Goal: Task Accomplishment & Management: Use online tool/utility

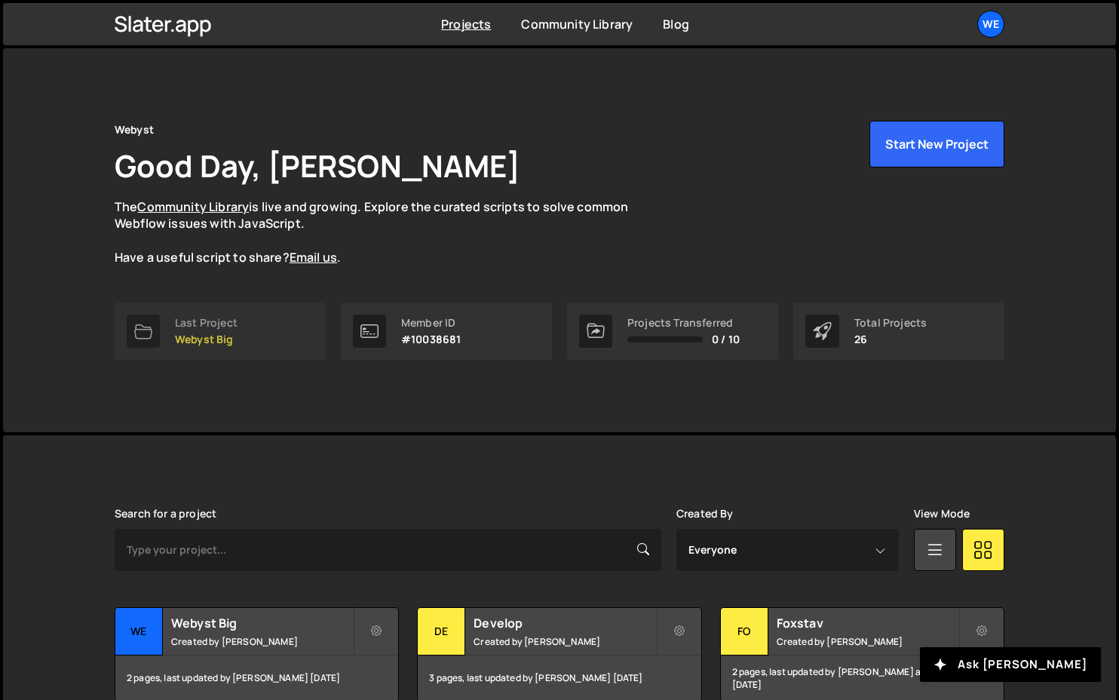
click at [213, 339] on p "Webyst Big" at bounding box center [206, 339] width 63 height 12
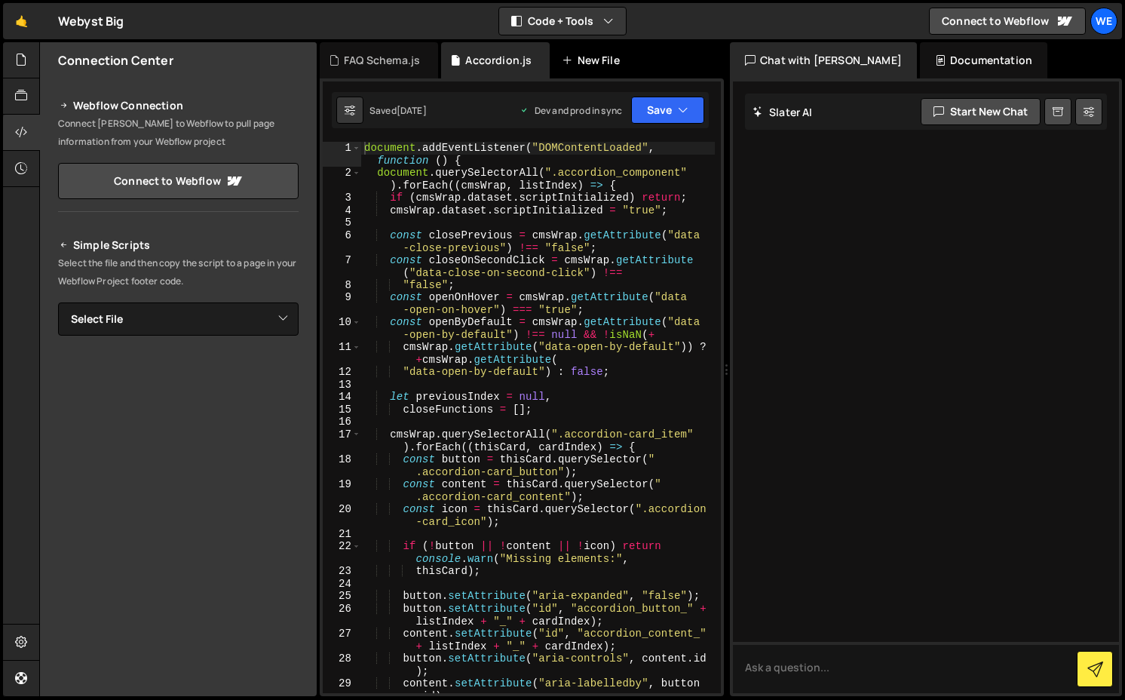
click at [591, 59] on div "New File" at bounding box center [593, 60] width 63 height 15
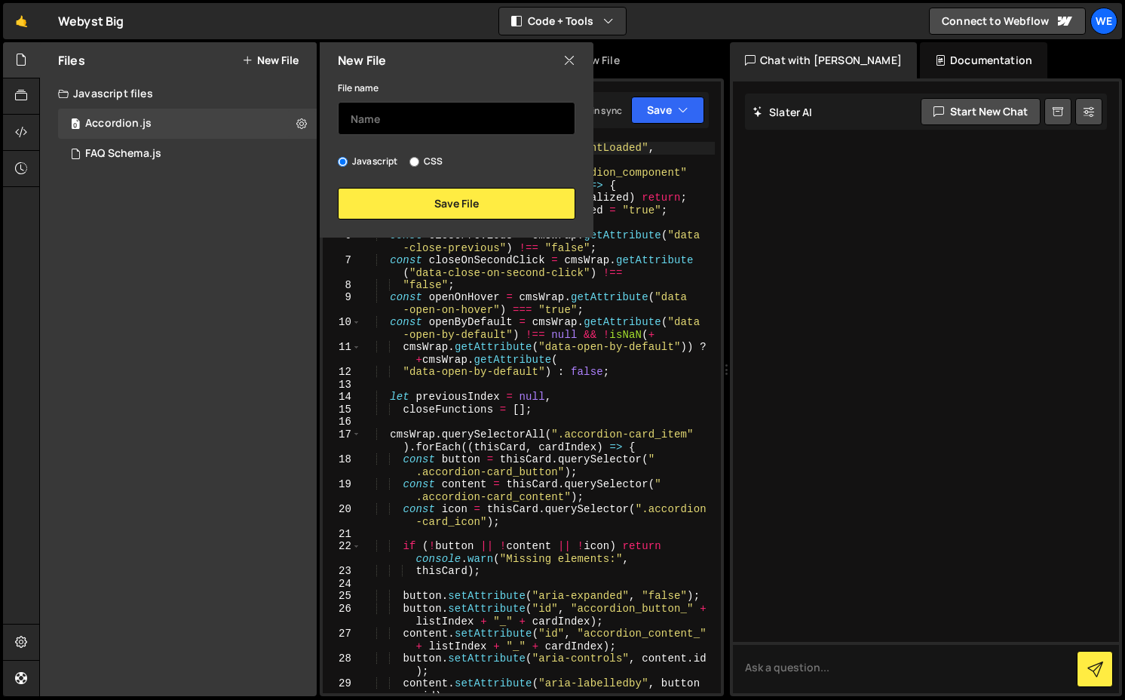
click at [506, 120] on input "text" at bounding box center [457, 118] width 238 height 33
type input "Dialog"
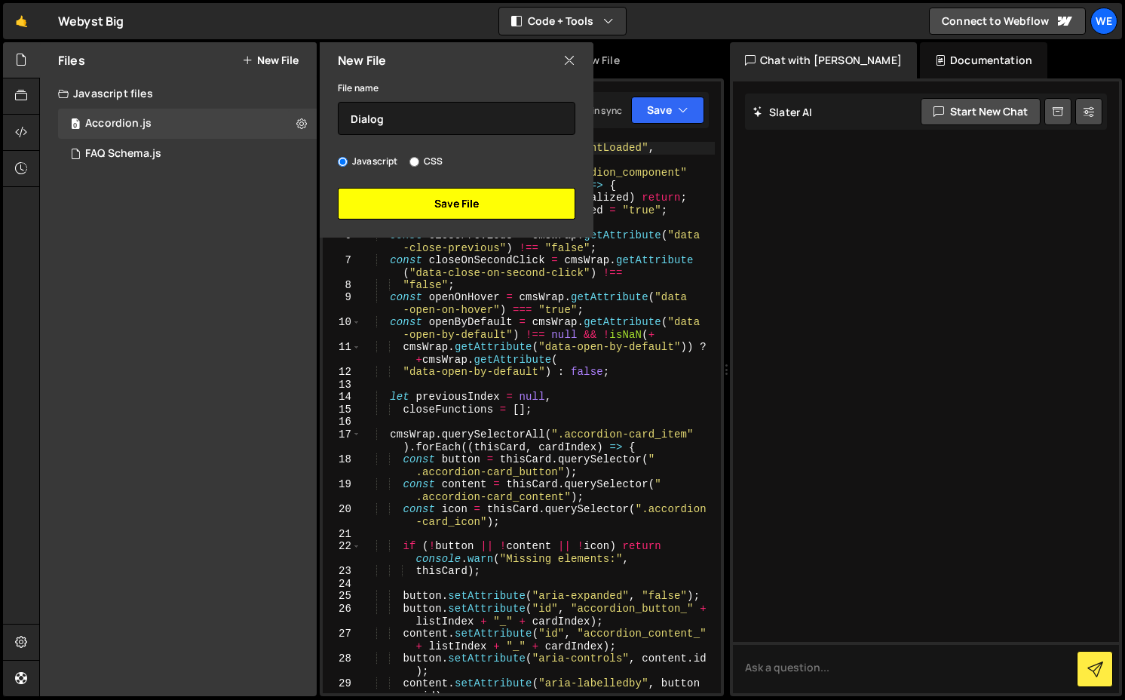
click at [471, 195] on button "Save File" at bounding box center [457, 204] width 238 height 32
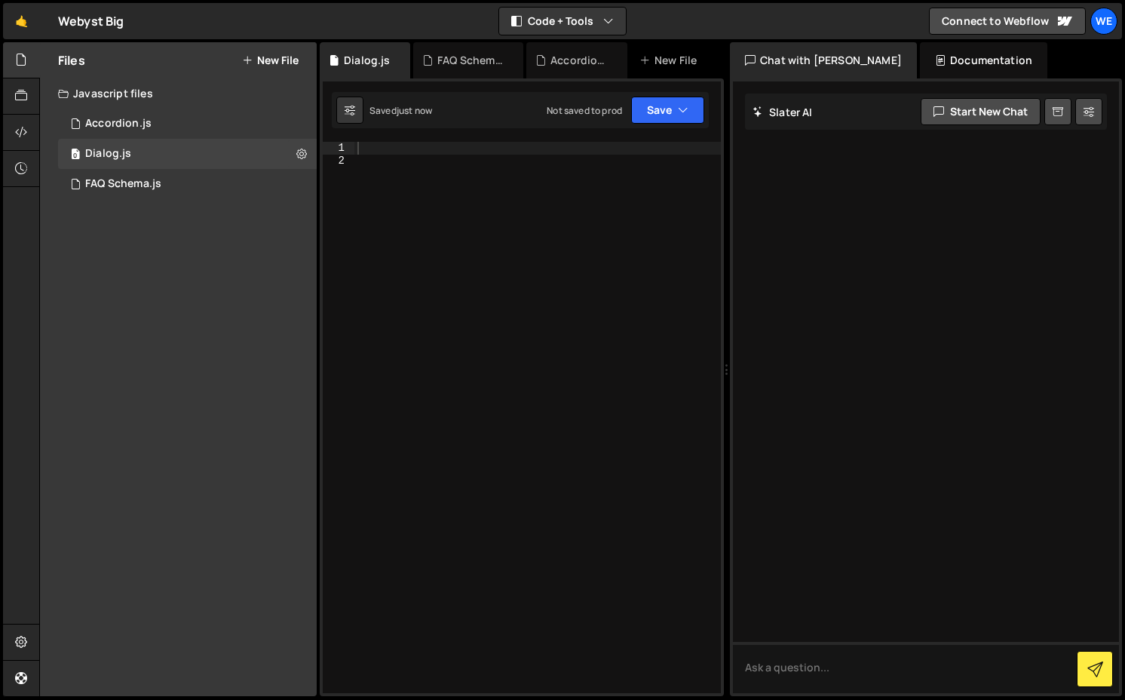
click at [401, 173] on div at bounding box center [538, 430] width 367 height 576
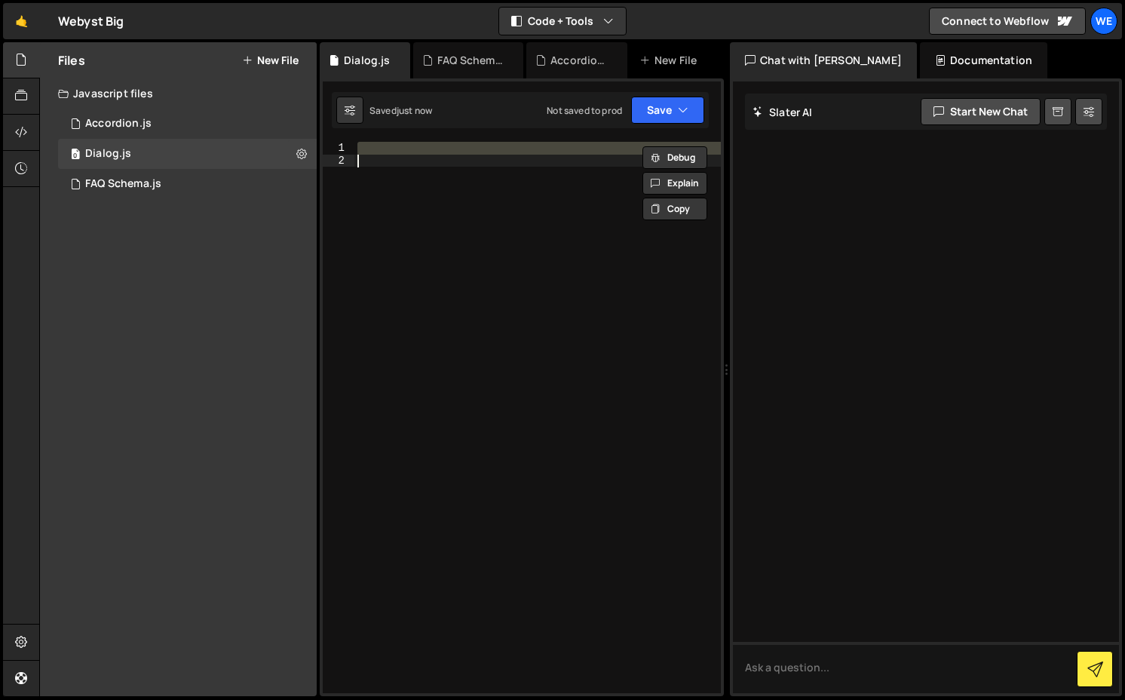
paste textarea "});"
type textarea "});"
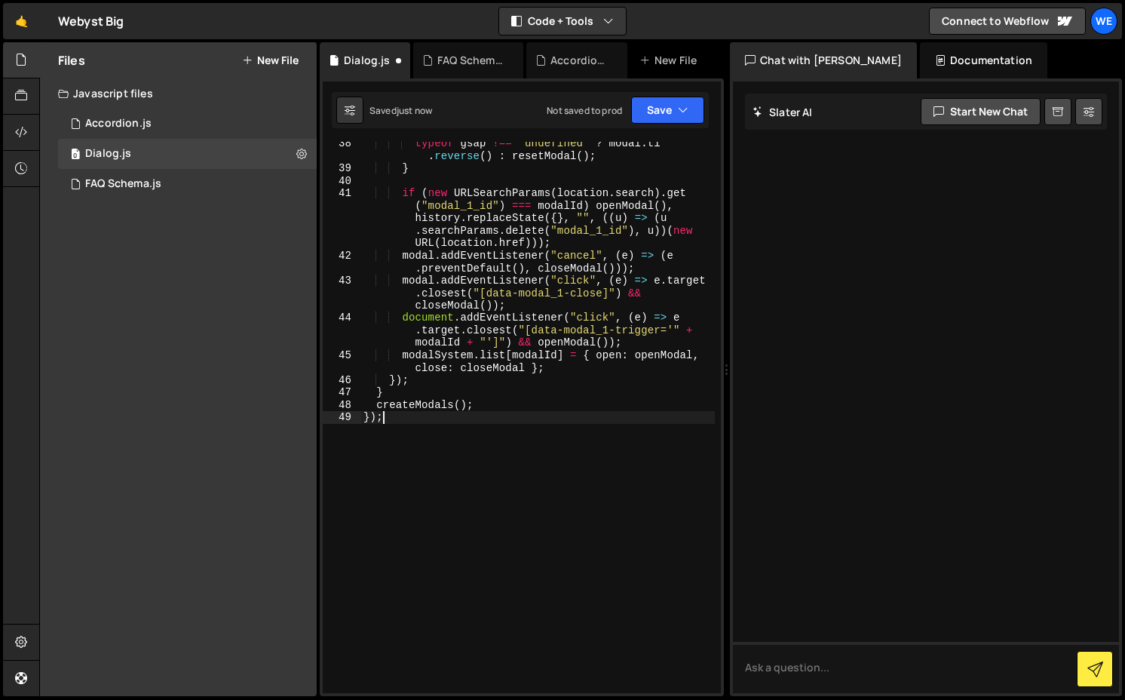
scroll to position [701, 0]
click at [657, 106] on button "Save" at bounding box center [667, 110] width 73 height 27
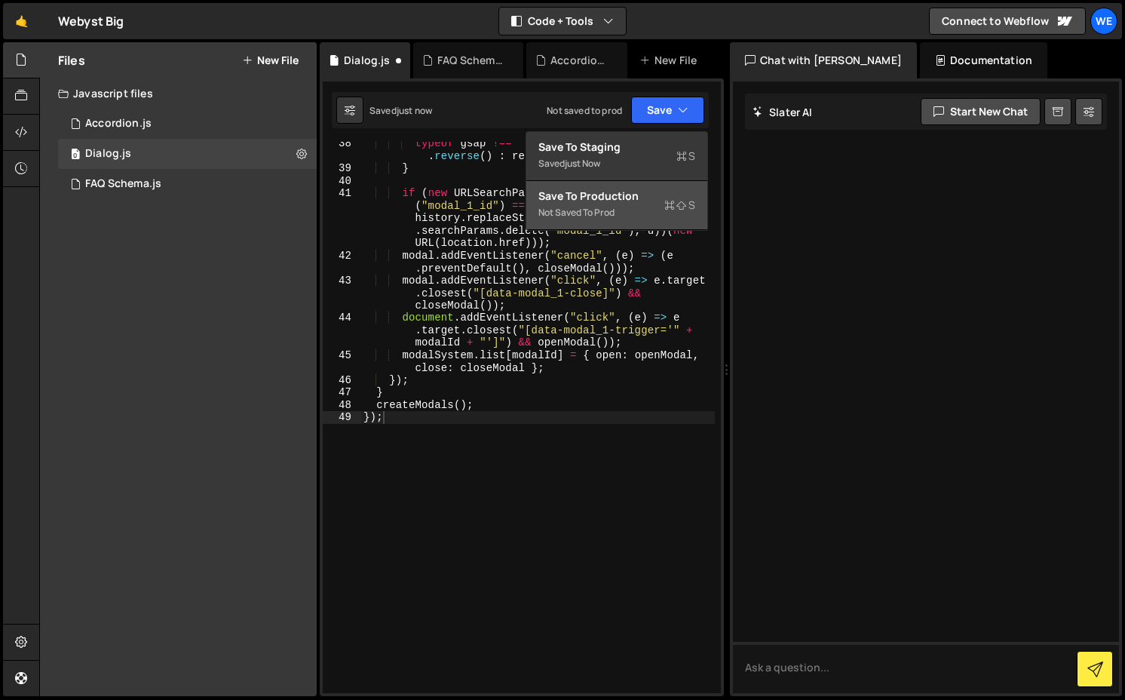
click at [620, 208] on div "Not saved to prod" at bounding box center [617, 213] width 157 height 18
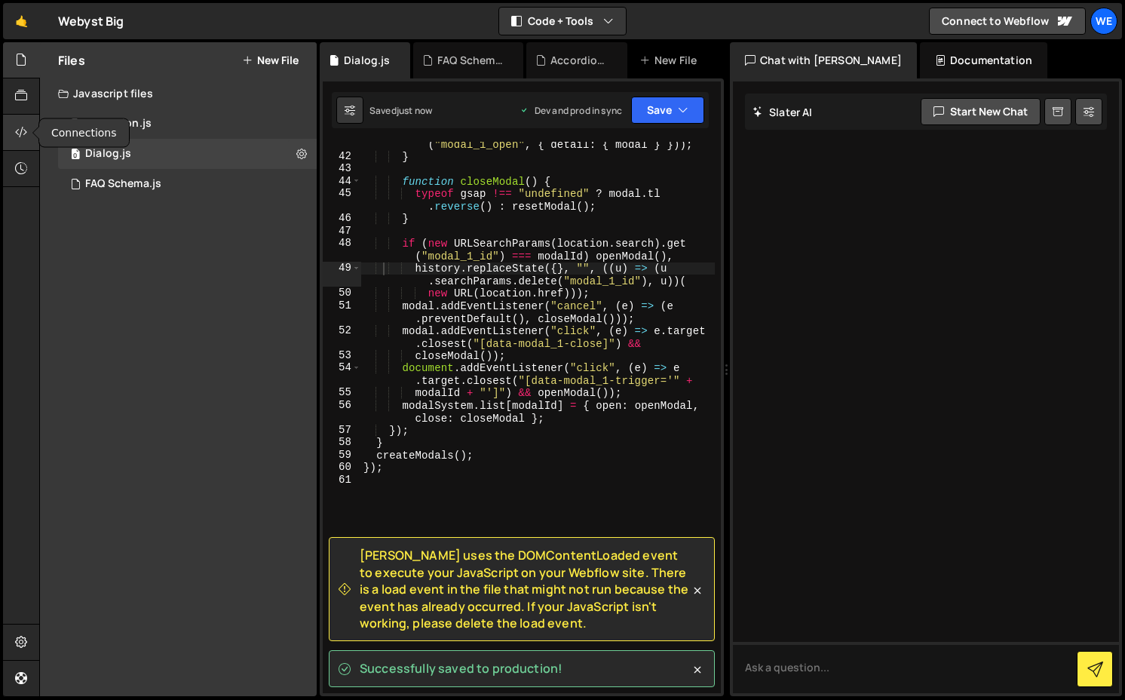
click at [31, 142] on div at bounding box center [21, 133] width 37 height 36
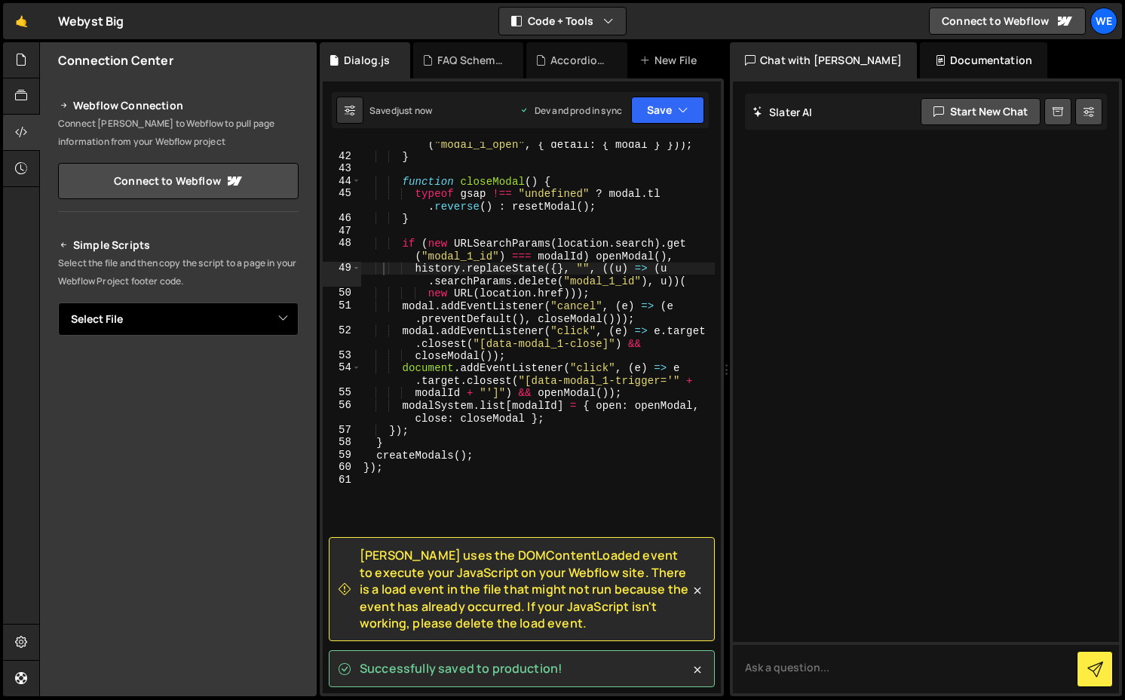
click at [192, 315] on select "Select File Accordion.js FAQ Schema.js Dialog.js" at bounding box center [178, 318] width 241 height 33
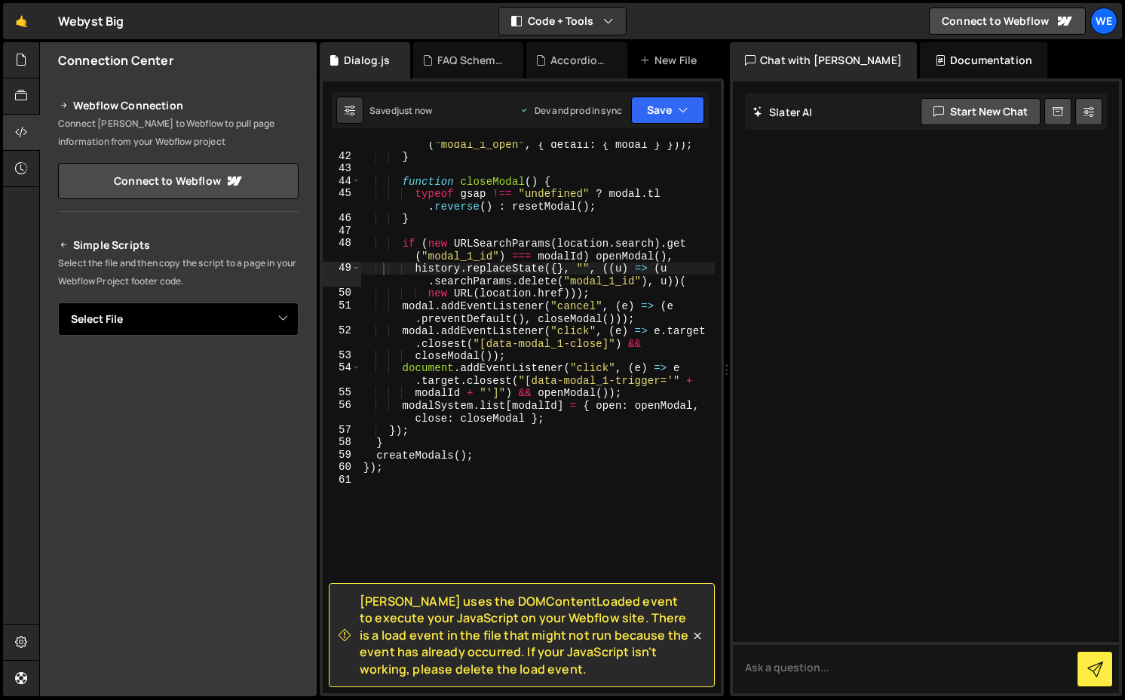
select select "47446"
click at [58, 302] on select "Select File Accordion.js FAQ Schema.js Dialog.js" at bounding box center [178, 318] width 241 height 33
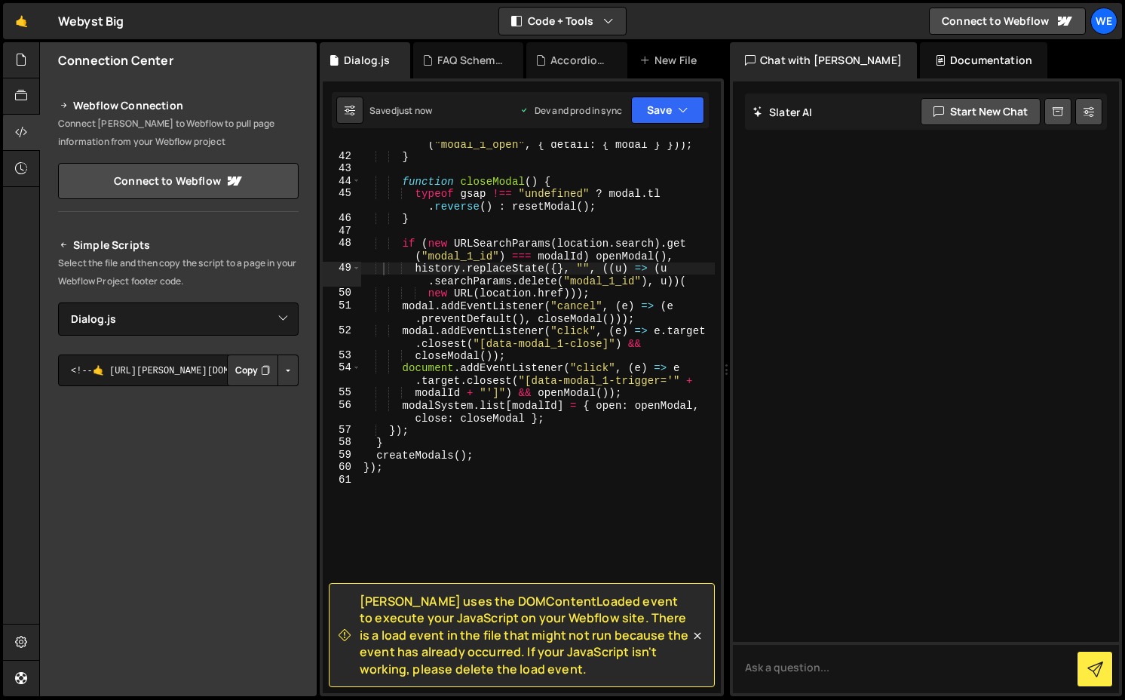
click at [279, 364] on button "Button group with nested dropdown" at bounding box center [288, 371] width 21 height 32
click at [246, 418] on link "Copy Production js" at bounding box center [235, 420] width 125 height 21
